Goal: Transaction & Acquisition: Purchase product/service

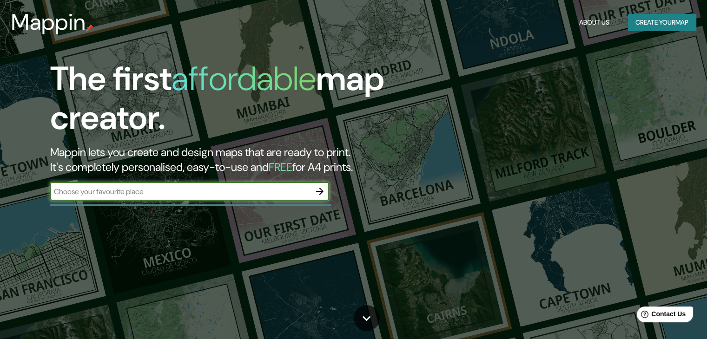
click at [96, 188] on input "text" at bounding box center [180, 191] width 260 height 11
type input "[GEOGRAPHIC_DATA]"
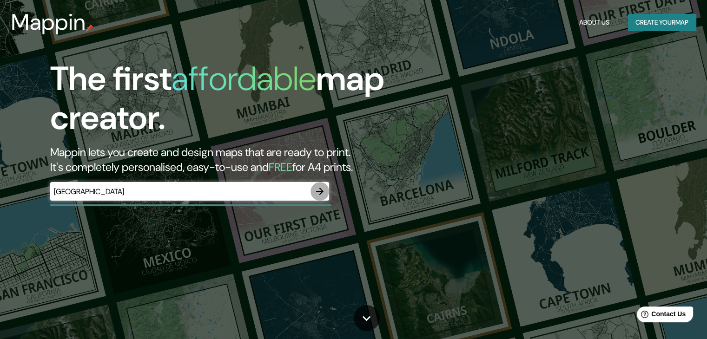
click at [322, 193] on icon "button" at bounding box center [319, 191] width 7 height 7
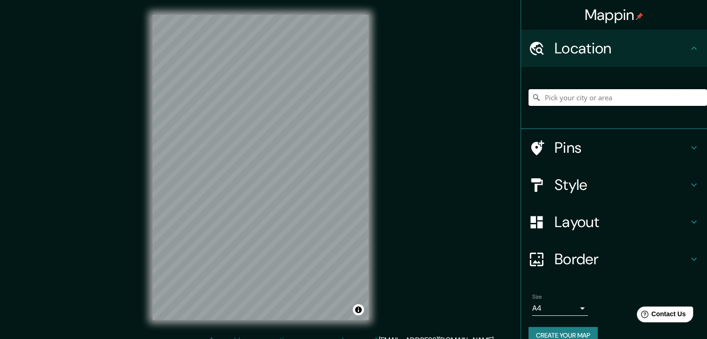
click at [572, 100] on input "Pick your city or area" at bounding box center [617, 97] width 178 height 17
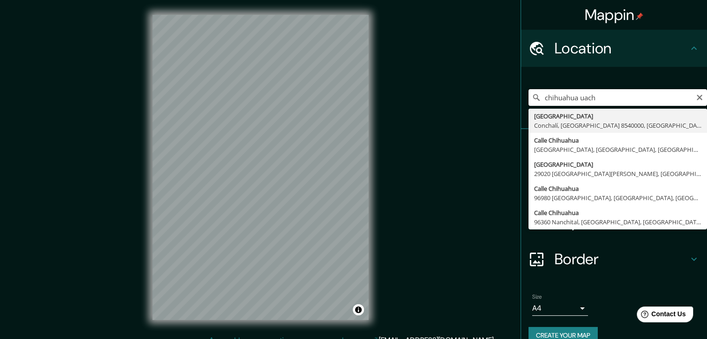
drag, startPoint x: 606, startPoint y: 96, endPoint x: 573, endPoint y: 100, distance: 33.7
click at [573, 100] on input "chihuahua uach" at bounding box center [617, 97] width 178 height 17
drag, startPoint x: 579, startPoint y: 99, endPoint x: 508, endPoint y: 108, distance: 72.2
click at [508, 108] on div "Mappin Location [GEOGRAPHIC_DATA] [GEOGRAPHIC_DATA] [GEOGRAPHIC_DATA], [GEOGRAP…" at bounding box center [353, 175] width 707 height 350
paste input "Circuito Universitario s/n, [GEOGRAPHIC_DATA], 31125 [GEOGRAPHIC_DATA], [GEOGRA…"
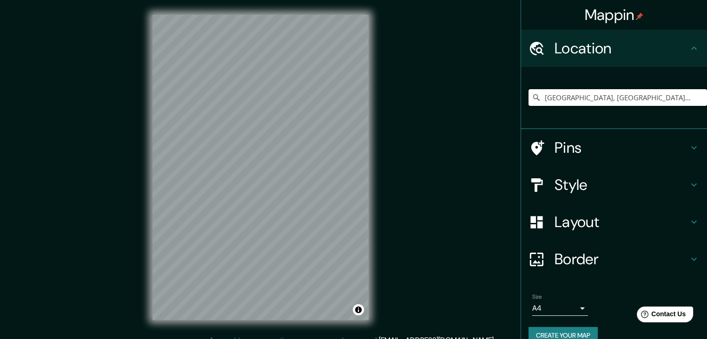
type input "[GEOGRAPHIC_DATA], [GEOGRAPHIC_DATA], [GEOGRAPHIC_DATA]"
click at [574, 185] on h4 "Style" at bounding box center [622, 185] width 134 height 19
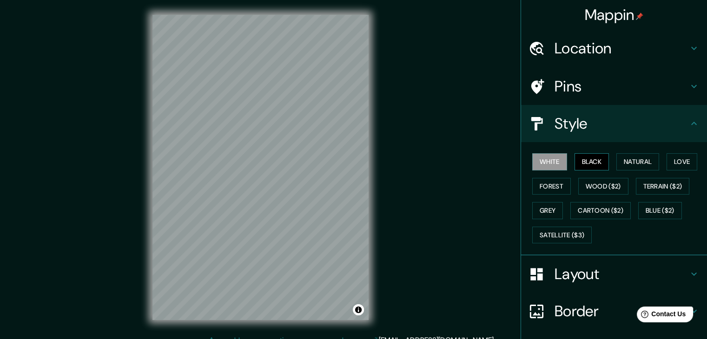
click at [590, 162] on button "Black" at bounding box center [591, 161] width 35 height 17
click at [634, 158] on button "Natural" at bounding box center [637, 161] width 43 height 17
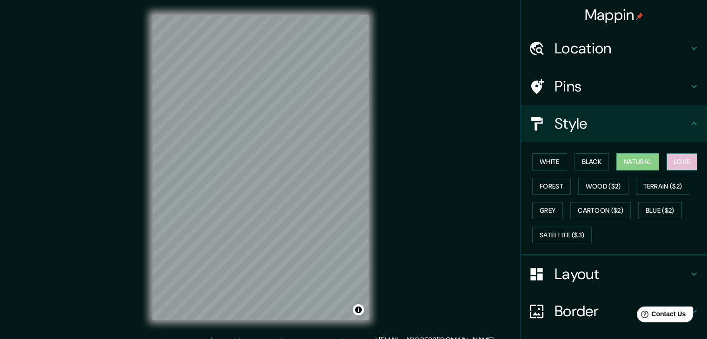
click at [668, 160] on button "Love" at bounding box center [682, 161] width 31 height 17
click at [548, 183] on button "Forest" at bounding box center [551, 186] width 39 height 17
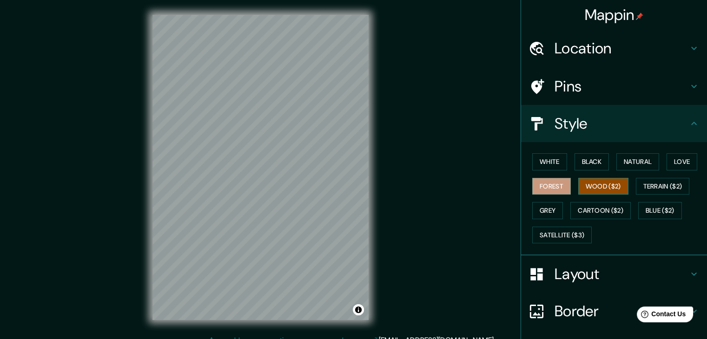
click at [598, 185] on button "Wood ($2)" at bounding box center [603, 186] width 50 height 17
click at [649, 186] on button "Terrain ($2)" at bounding box center [663, 186] width 54 height 17
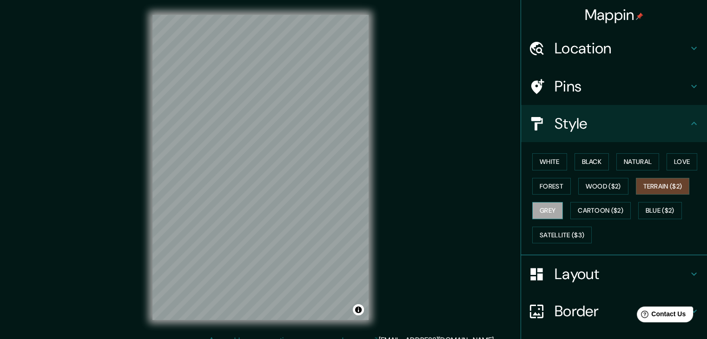
click at [543, 208] on button "Grey" at bounding box center [547, 210] width 31 height 17
click at [587, 212] on button "Cartoon ($2)" at bounding box center [600, 210] width 60 height 17
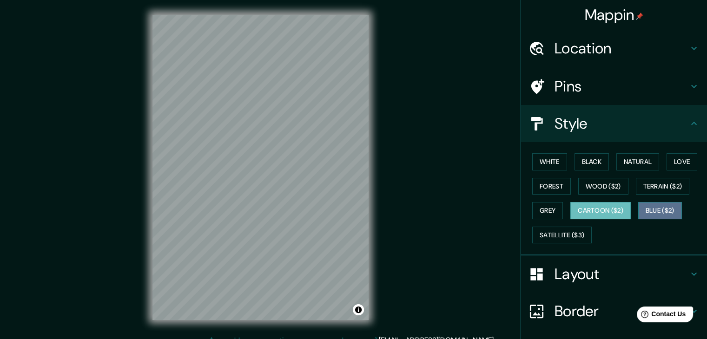
click at [653, 211] on button "Blue ($2)" at bounding box center [660, 210] width 44 height 17
click at [608, 209] on button "Cartoon ($2)" at bounding box center [600, 210] width 60 height 17
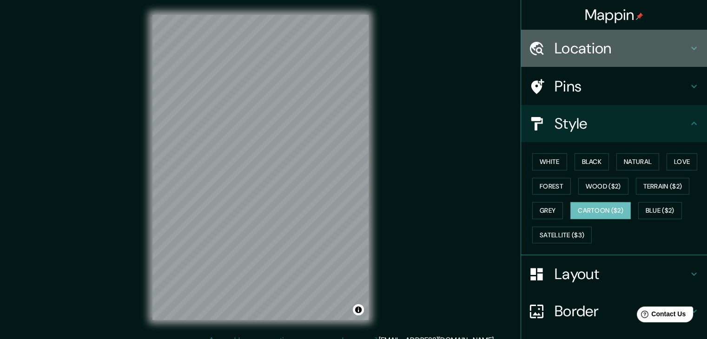
click at [603, 51] on h4 "Location" at bounding box center [622, 48] width 134 height 19
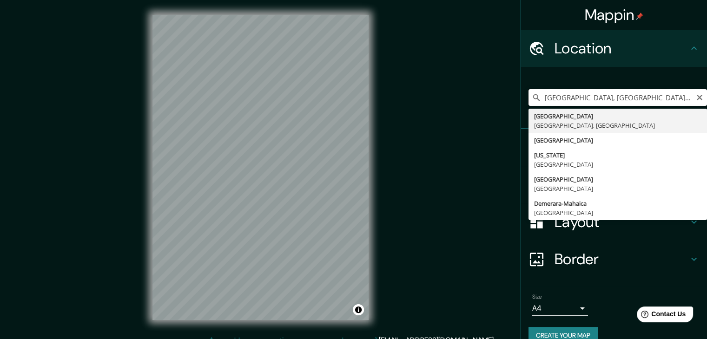
click at [601, 94] on input "[GEOGRAPHIC_DATA], [GEOGRAPHIC_DATA], [GEOGRAPHIC_DATA]" at bounding box center [617, 97] width 178 height 17
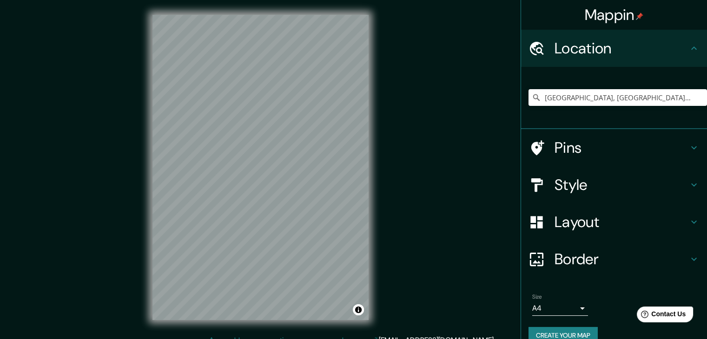
click at [376, 166] on div "© Mapbox © OpenStreetMap Improve this map" at bounding box center [261, 167] width 246 height 335
click at [585, 95] on input "[GEOGRAPHIC_DATA], [GEOGRAPHIC_DATA], [GEOGRAPHIC_DATA]" at bounding box center [617, 97] width 178 height 17
